Goal: Information Seeking & Learning: Understand process/instructions

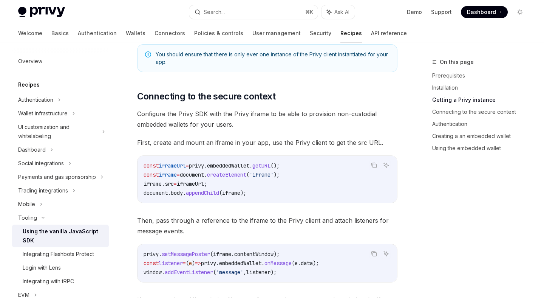
scroll to position [428, 0]
click at [248, 164] on span "embeddedWallet" at bounding box center [228, 165] width 42 height 7
click at [271, 165] on span "getURL" at bounding box center [261, 165] width 18 height 7
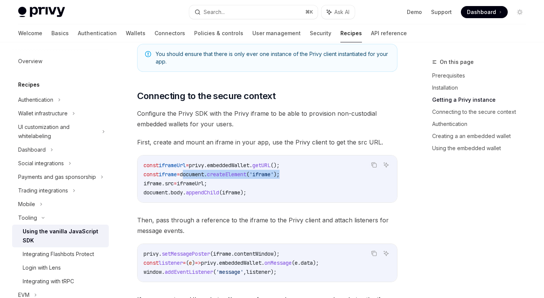
drag, startPoint x: 191, startPoint y: 175, endPoint x: 298, endPoint y: 175, distance: 107.0
click at [298, 175] on code "const iframeUrl = privy . embeddedWallet . getURL (); const iframe = document .…" at bounding box center [268, 179] width 248 height 36
drag, startPoint x: 216, startPoint y: 183, endPoint x: 198, endPoint y: 183, distance: 18.1
click at [198, 183] on span "iframe . src = iframeUrl ;" at bounding box center [175, 183] width 63 height 7
click at [252, 193] on code "const iframeUrl = privy . embeddedWallet . getURL (); const iframe = document .…" at bounding box center [268, 179] width 248 height 36
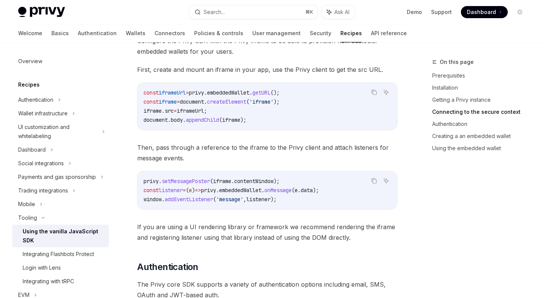
scroll to position [503, 0]
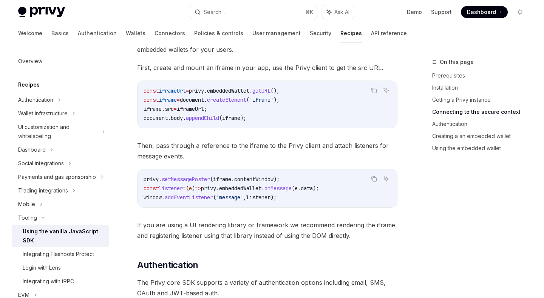
click at [146, 176] on span "privy" at bounding box center [151, 179] width 15 height 7
click at [199, 178] on span "setMessagePoster" at bounding box center [186, 179] width 48 height 7
drag, startPoint x: 226, startPoint y: 178, endPoint x: 265, endPoint y: 177, distance: 39.3
click at [266, 177] on span "privy . setMessagePoster ( iframe . contentWindow );" at bounding box center [212, 179] width 136 height 7
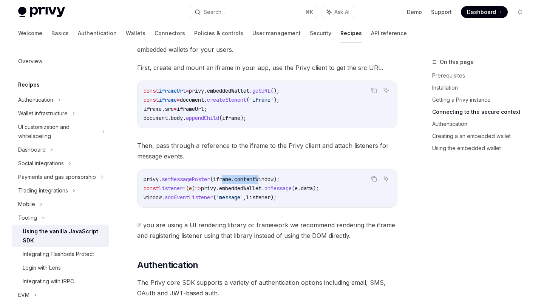
click at [265, 177] on span "contentWindow" at bounding box center [253, 179] width 39 height 7
click at [265, 198] on span "listener" at bounding box center [258, 197] width 24 height 7
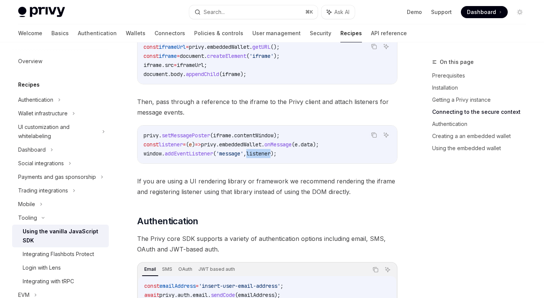
scroll to position [543, 0]
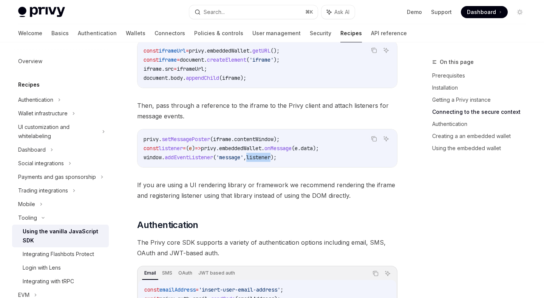
click at [262, 147] on span "embeddedWallet" at bounding box center [240, 148] width 42 height 7
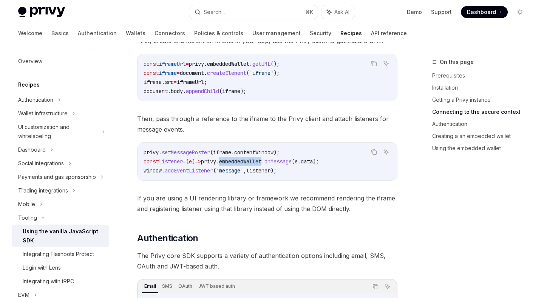
scroll to position [526, 0]
